Goal: Find specific page/section: Find specific page/section

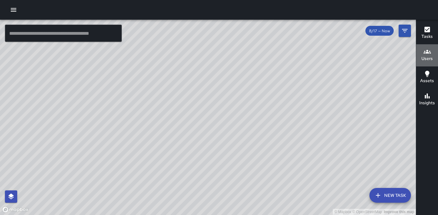
click at [430, 57] on h6 "Users" at bounding box center [427, 58] width 11 height 7
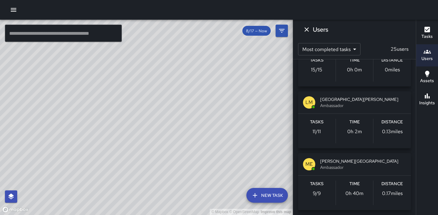
scroll to position [407, 0]
